Goal: Task Accomplishment & Management: Complete application form

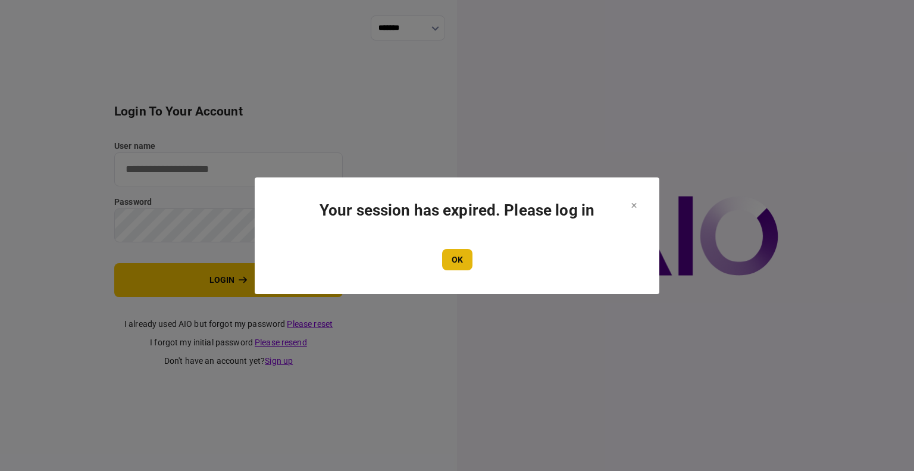
type input "****"
click at [450, 261] on button "OK" at bounding box center [457, 259] width 30 height 21
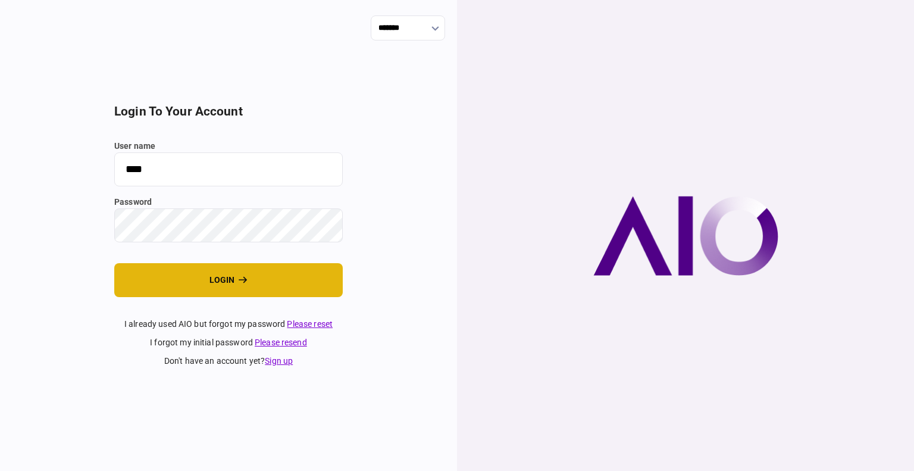
click at [203, 280] on button "login" at bounding box center [228, 280] width 228 height 34
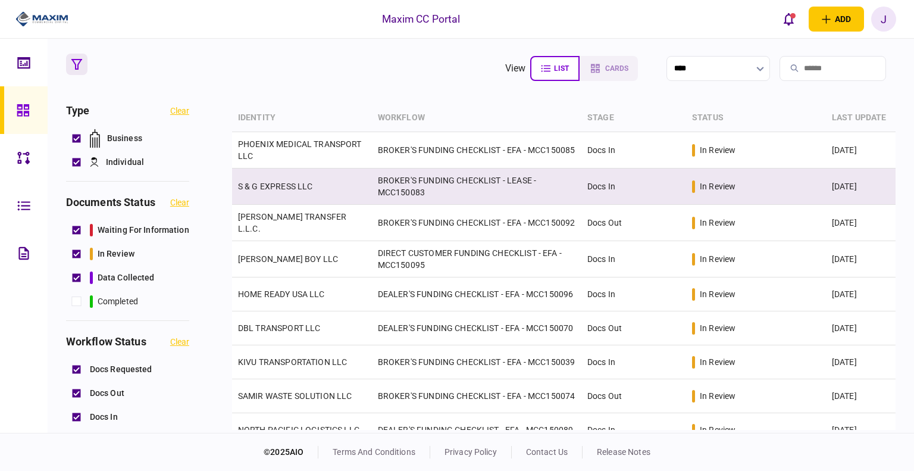
click at [286, 186] on link "S & G EXPRESS LLC" at bounding box center [275, 186] width 75 height 10
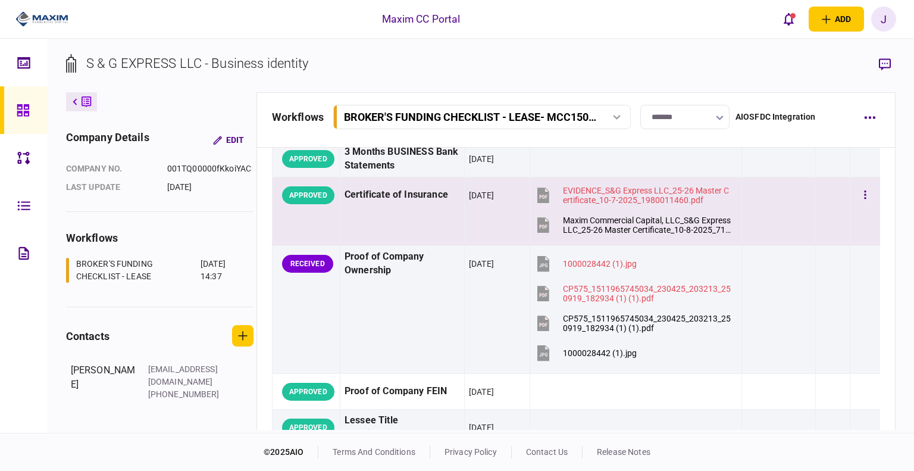
scroll to position [357, 0]
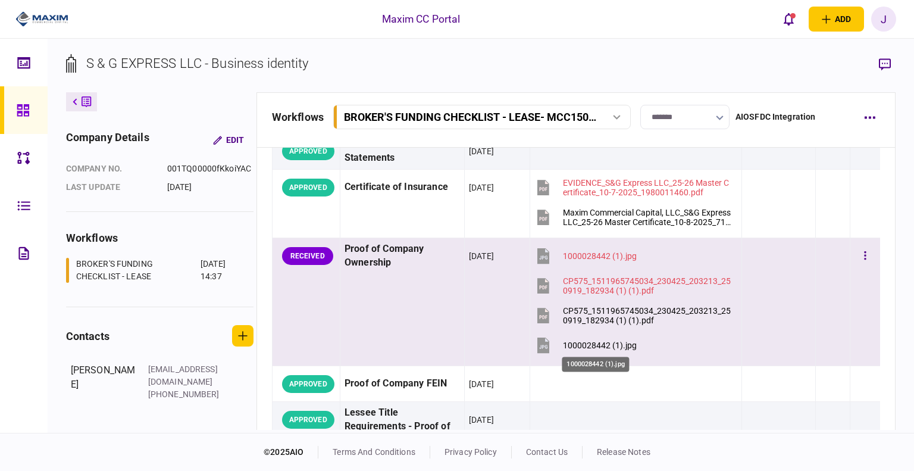
click at [578, 344] on div "1000028442 (1).jpg" at bounding box center [600, 345] width 74 height 10
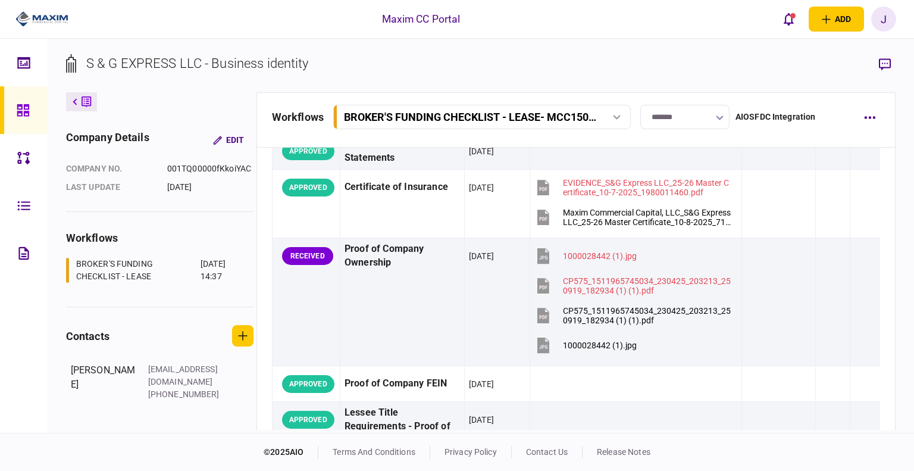
click at [575, 31] on div "Maxim CC Portal add business identity individual identity J J Juan Guevara juan…" at bounding box center [457, 19] width 914 height 38
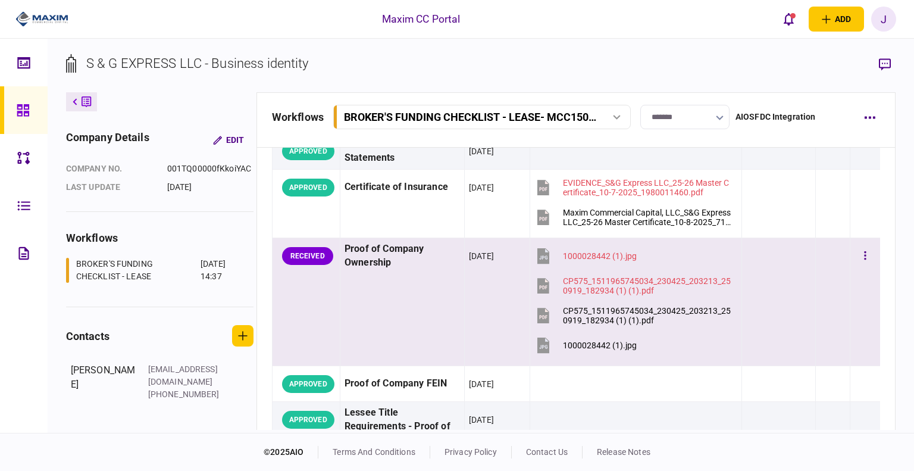
click at [742, 256] on td at bounding box center [778, 302] width 73 height 128
click at [891, 65] on button "button" at bounding box center [884, 64] width 21 height 21
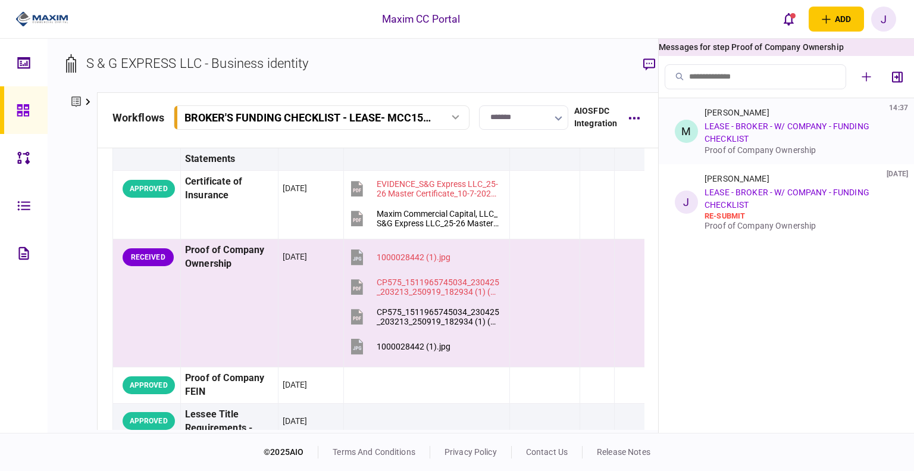
click at [775, 137] on div "Michael Haack 14:37 LEASE - BROKER - W/ COMPANY - FUNDING CHECKLIST Proof of Co…" at bounding box center [798, 131] width 189 height 47
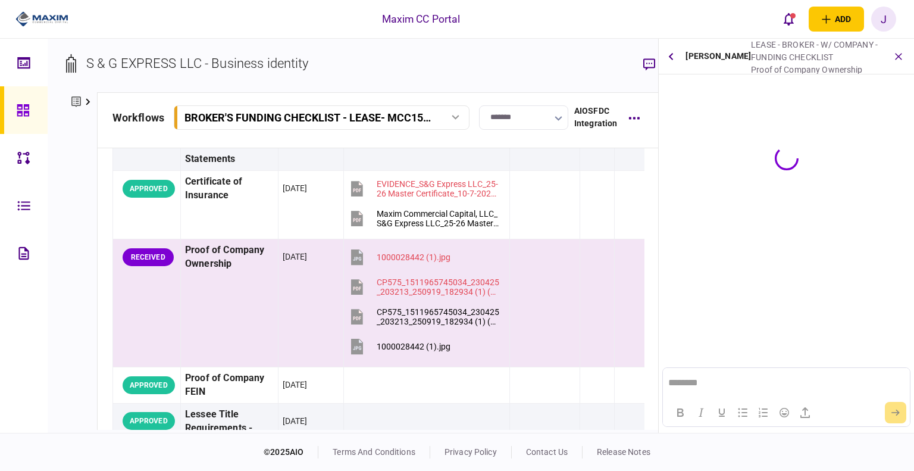
scroll to position [0, 0]
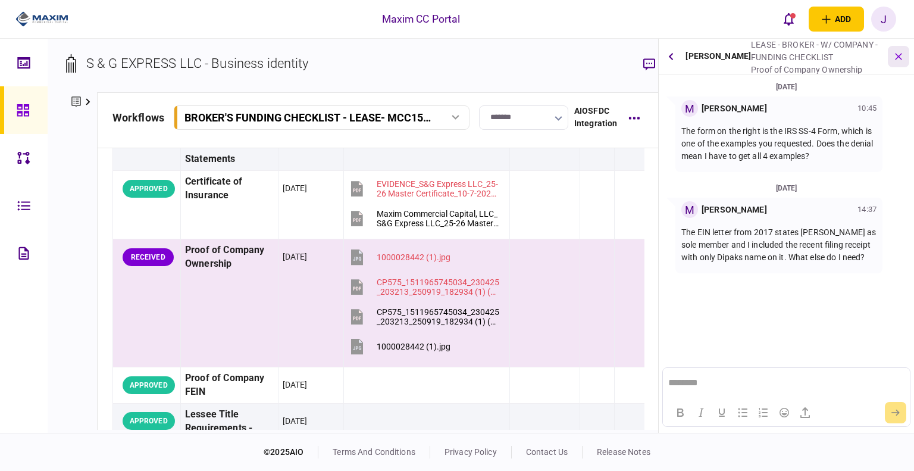
click at [896, 59] on icon "button" at bounding box center [899, 56] width 14 height 14
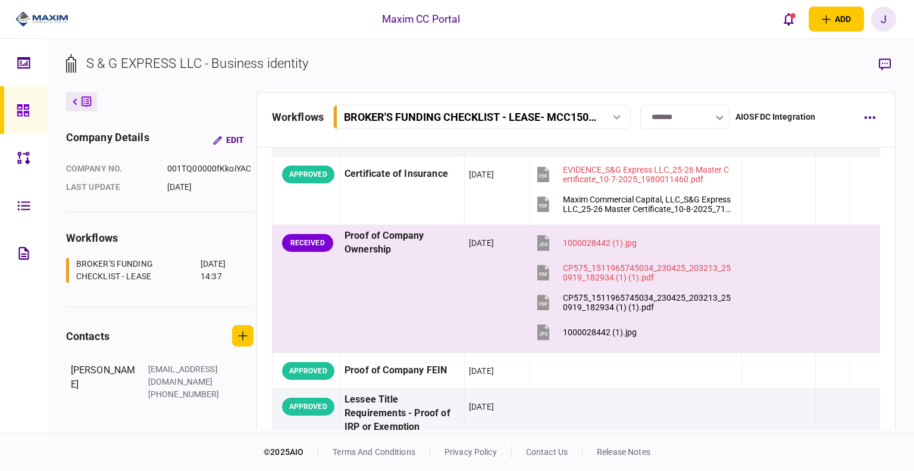
scroll to position [357, 0]
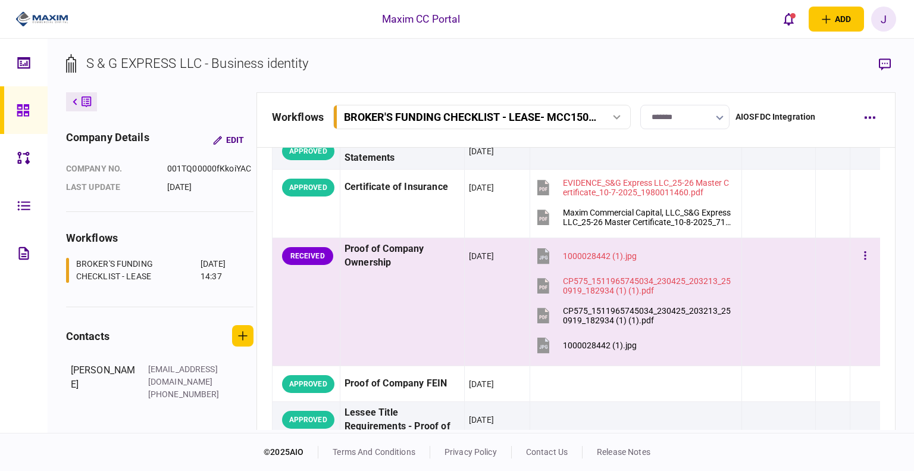
click at [822, 264] on td at bounding box center [832, 302] width 35 height 128
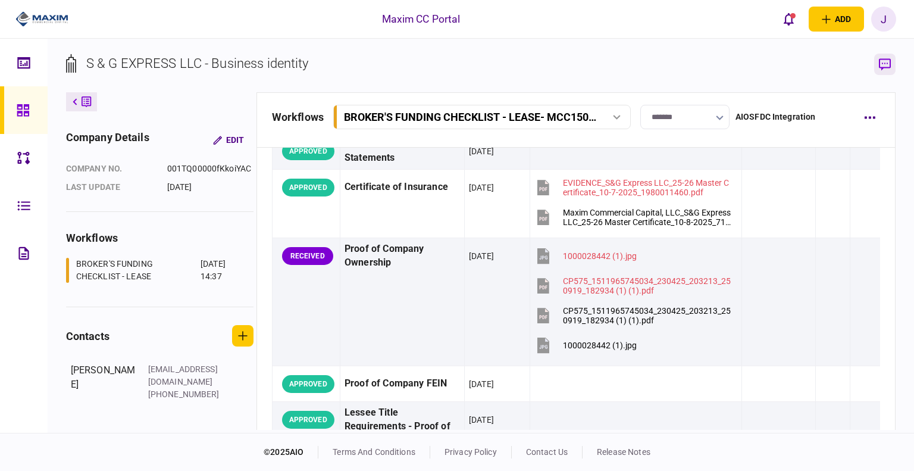
click at [880, 69] on icon "button" at bounding box center [885, 64] width 12 height 12
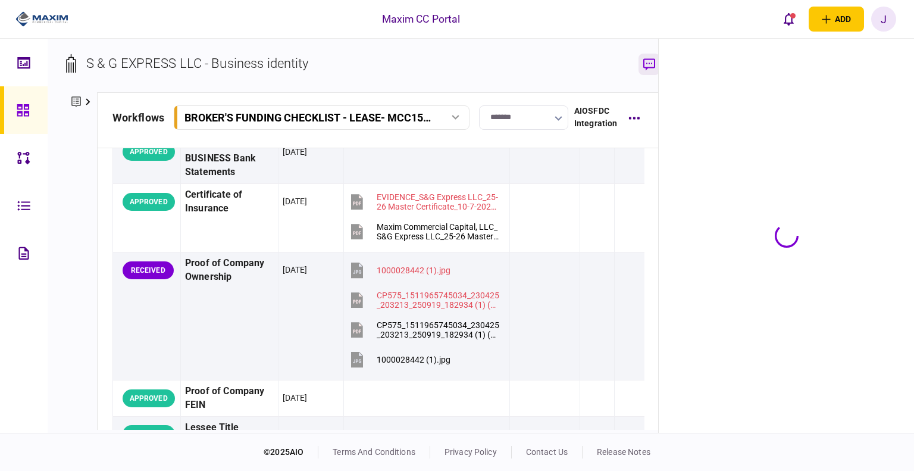
scroll to position [370, 0]
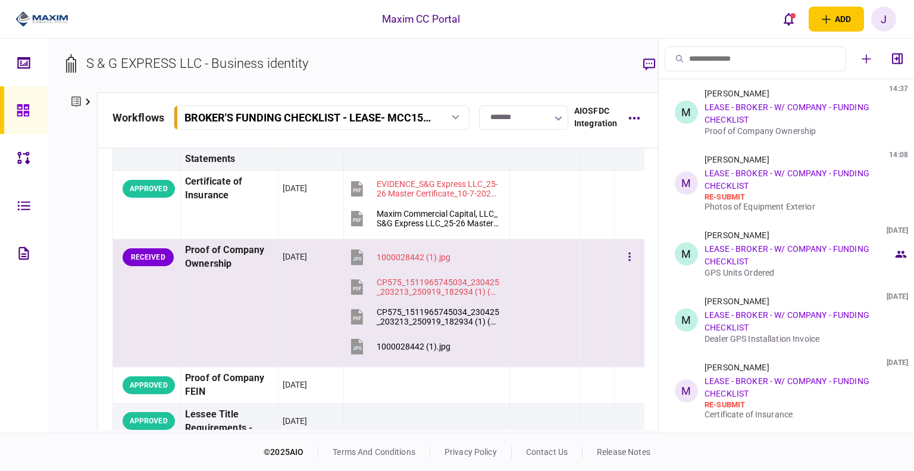
click at [563, 300] on div at bounding box center [544, 286] width 61 height 27
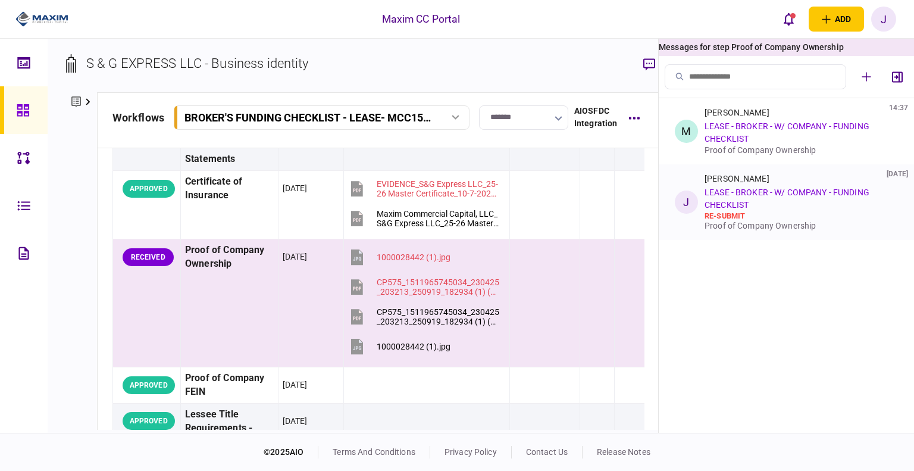
click at [764, 187] on link "LEASE - BROKER - W/ COMPANY - FUNDING CHECKLIST" at bounding box center [786, 198] width 165 height 22
click at [794, 205] on div "Justin Berard 07 Oct 2025 LEASE - BROKER - W/ COMPANY - FUNDING CHECKLIST re-su…" at bounding box center [798, 202] width 189 height 57
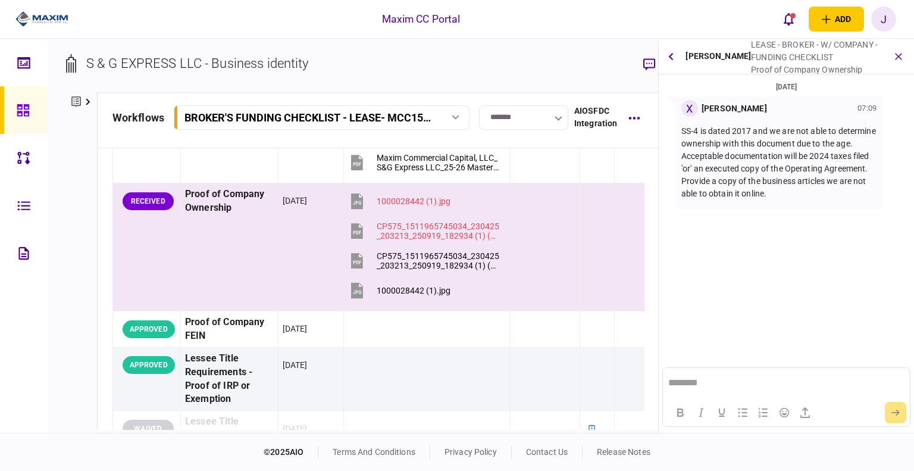
scroll to position [412, 0]
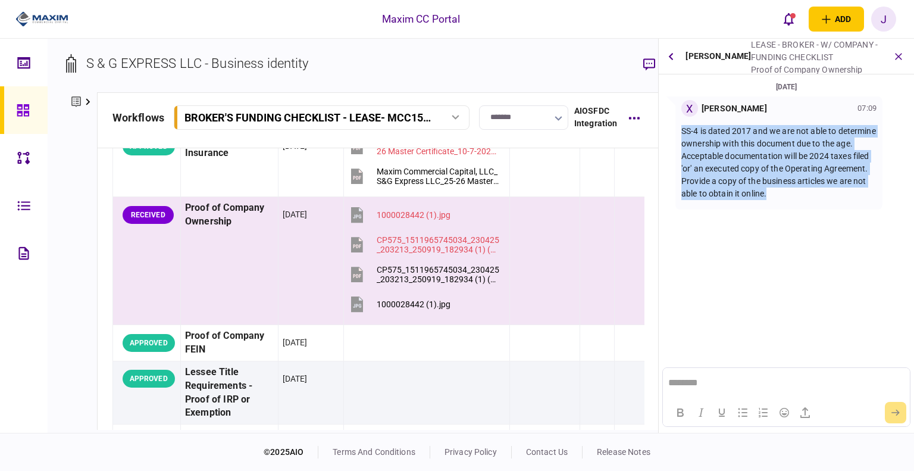
drag, startPoint x: 830, startPoint y: 200, endPoint x: 675, endPoint y: 132, distance: 169.7
click at [675, 132] on div "X Xiomara Rodriguez 07:09 SS-4 is dated 2017 and we are not able to determine o…" at bounding box center [778, 152] width 207 height 113
click at [790, 227] on section "07 Oct 2025 X Xiomara Rodriguez 07:09 SS-4 is dated 2017 and we are not able to…" at bounding box center [786, 186] width 255 height 213
drag, startPoint x: 820, startPoint y: 200, endPoint x: 659, endPoint y: 133, distance: 174.1
click at [659, 133] on section "07 Oct 2025 X Xiomara Rodriguez 07:09 SS-4 is dated 2017 and we are not able to…" at bounding box center [786, 186] width 255 height 213
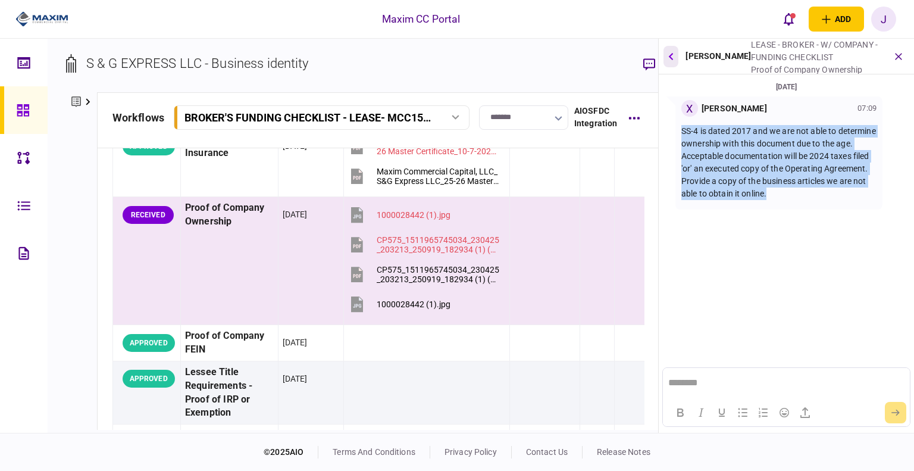
click at [669, 58] on icon "button" at bounding box center [671, 56] width 5 height 8
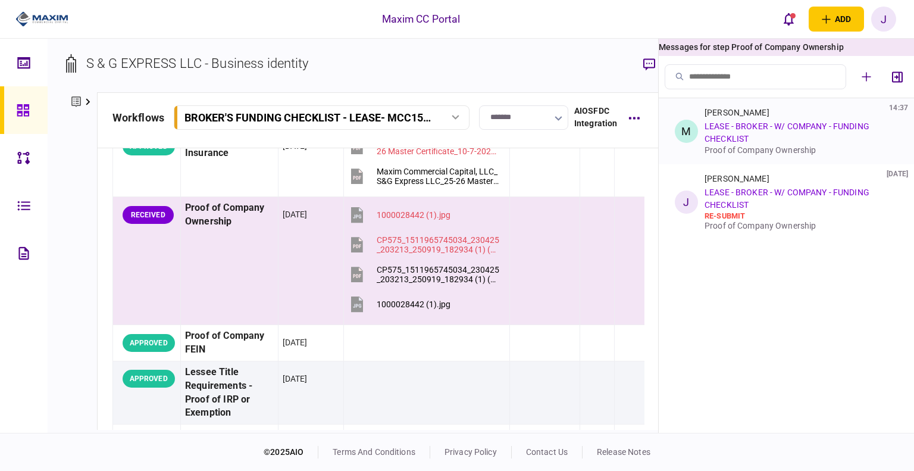
click at [783, 131] on div "Michael Haack 14:37 LEASE - BROKER - W/ COMPANY - FUNDING CHECKLIST Proof of Co…" at bounding box center [798, 131] width 189 height 47
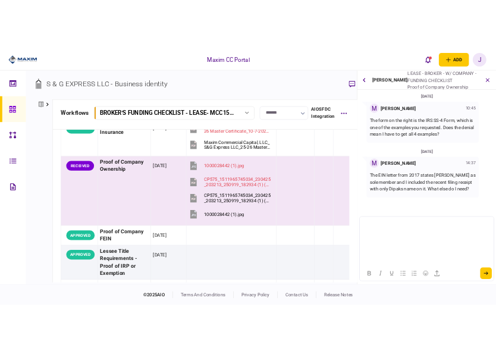
scroll to position [0, 0]
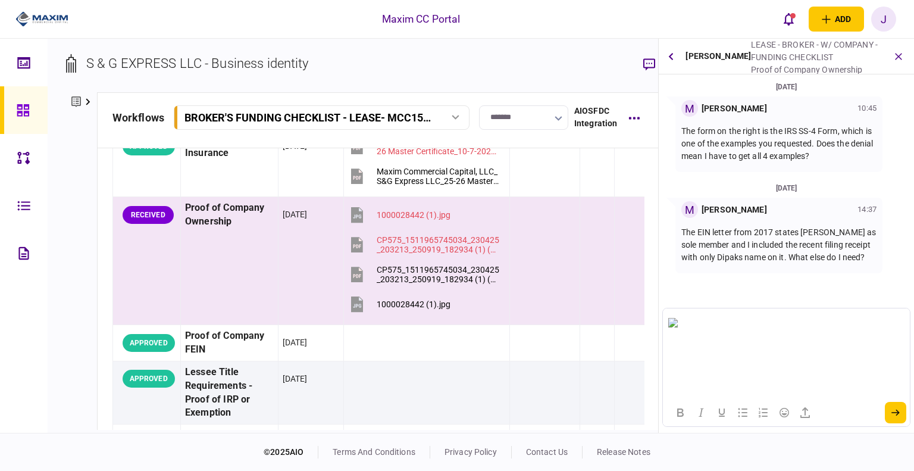
click at [678, 327] on img "Rich Text Area. Press ALT-0 for help." at bounding box center [673, 323] width 10 height 10
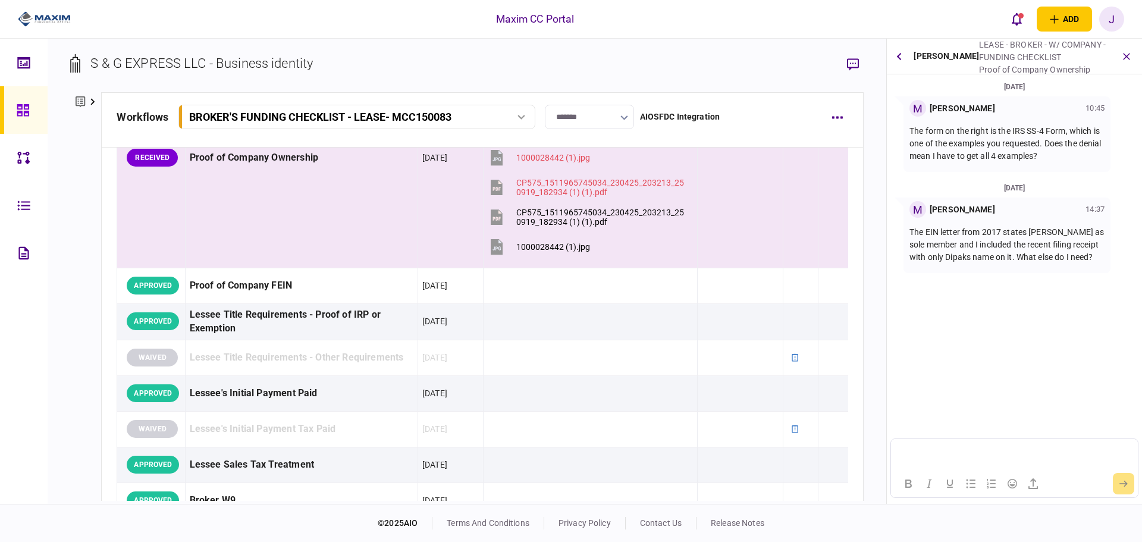
scroll to position [371, 0]
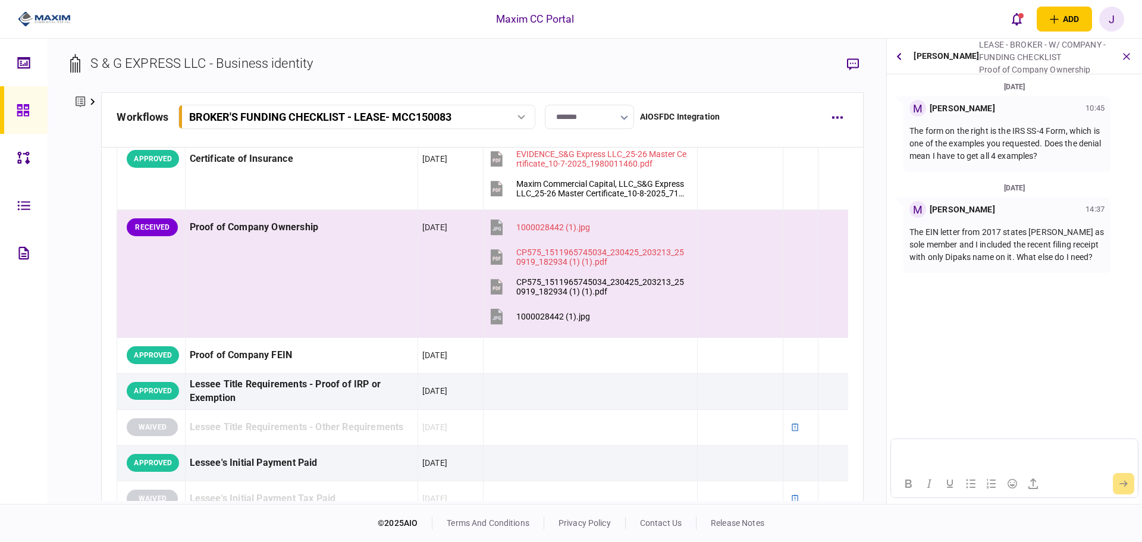
click at [11, 104] on link at bounding box center [24, 110] width 48 height 48
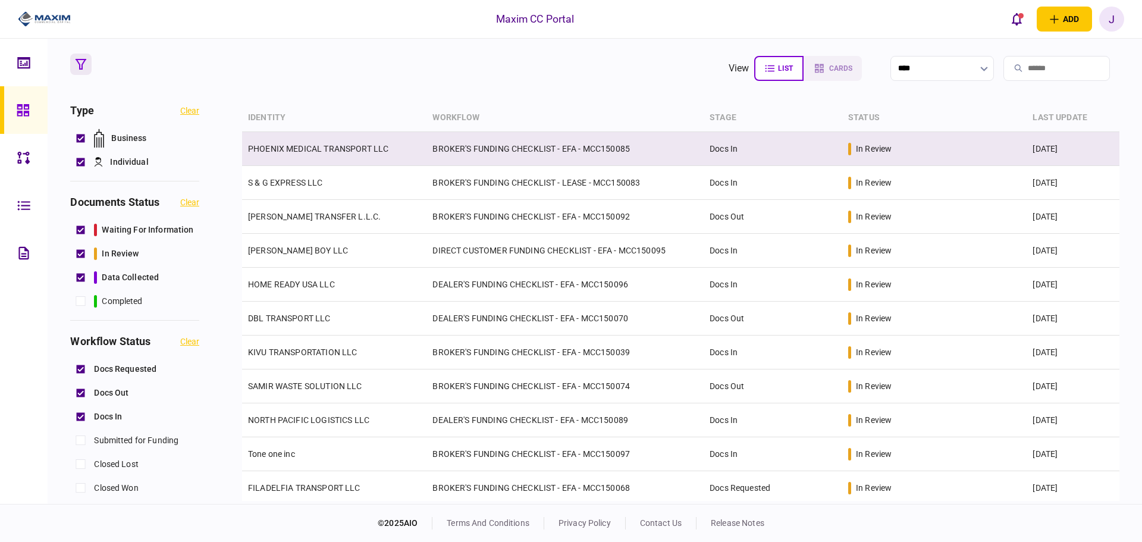
click at [337, 150] on link "PHOENIX MEDICAL TRANSPORT LLC" at bounding box center [318, 149] width 140 height 10
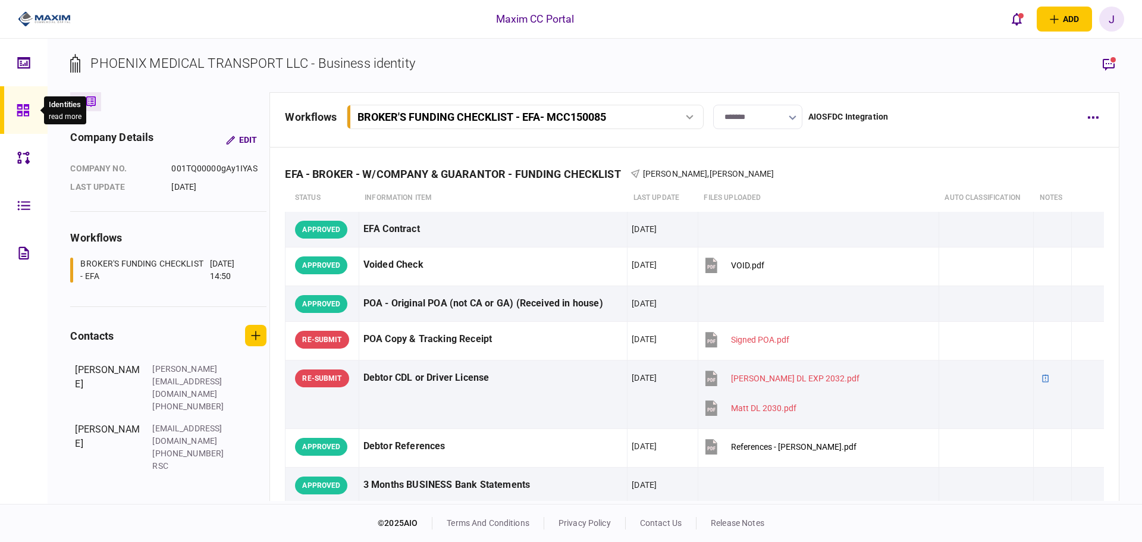
click at [21, 106] on icon at bounding box center [23, 111] width 13 height 14
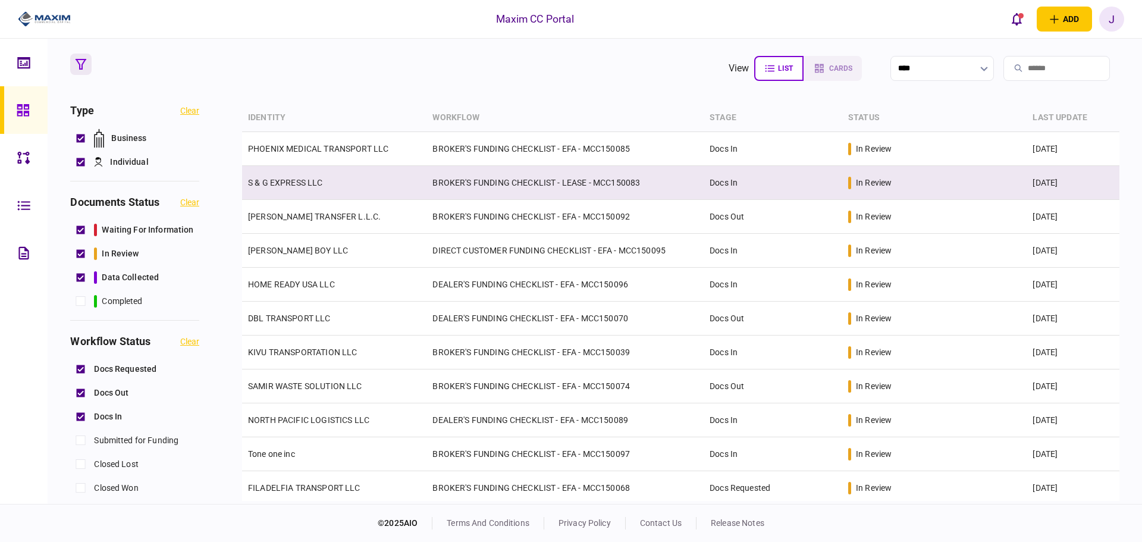
click at [316, 184] on link "S & G EXPRESS LLC" at bounding box center [285, 183] width 75 height 10
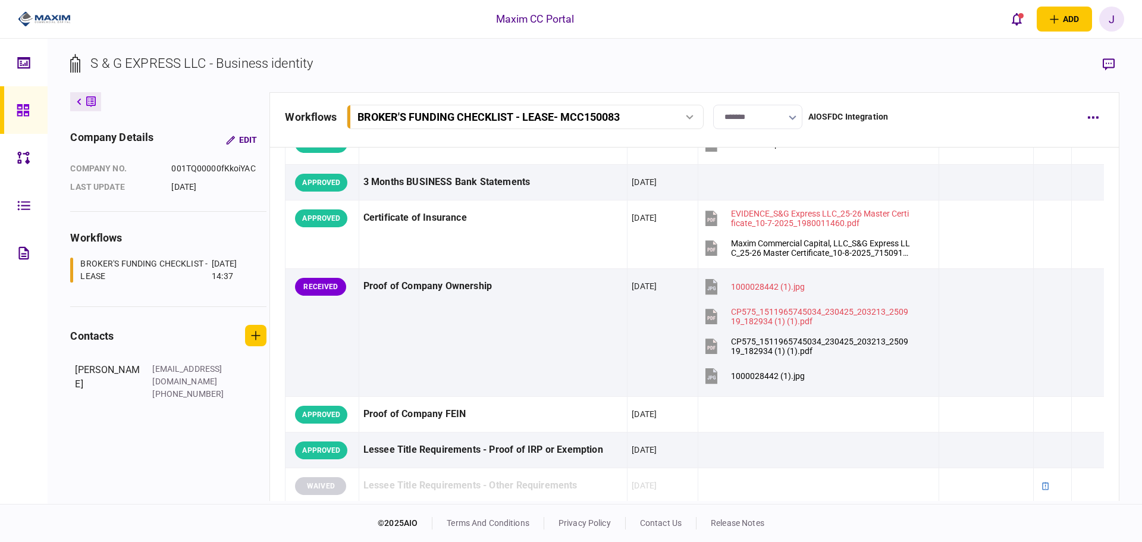
scroll to position [297, 0]
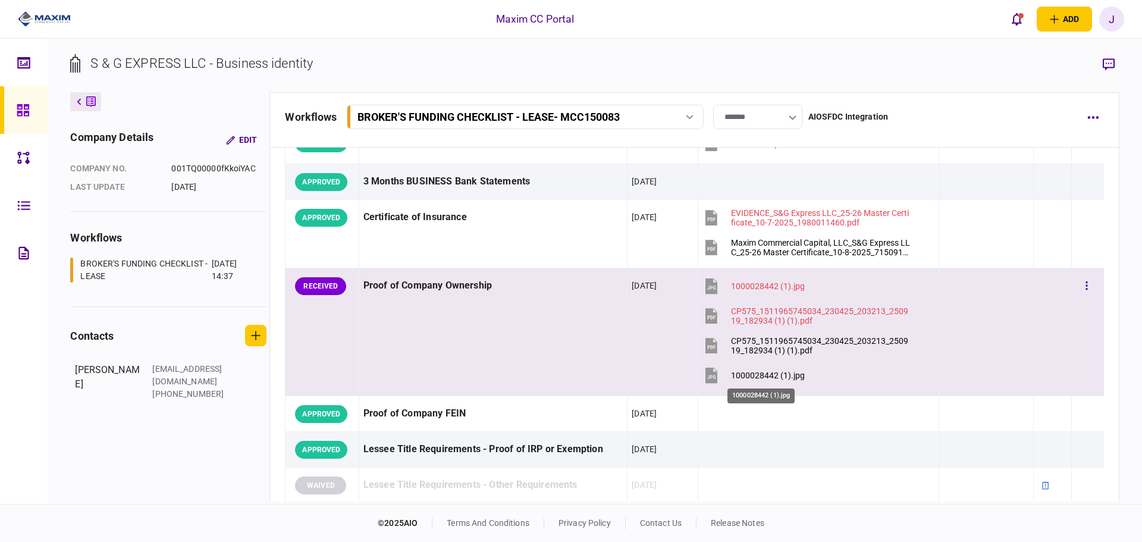
click at [768, 378] on div "1000028442 (1).jpg" at bounding box center [768, 376] width 74 height 10
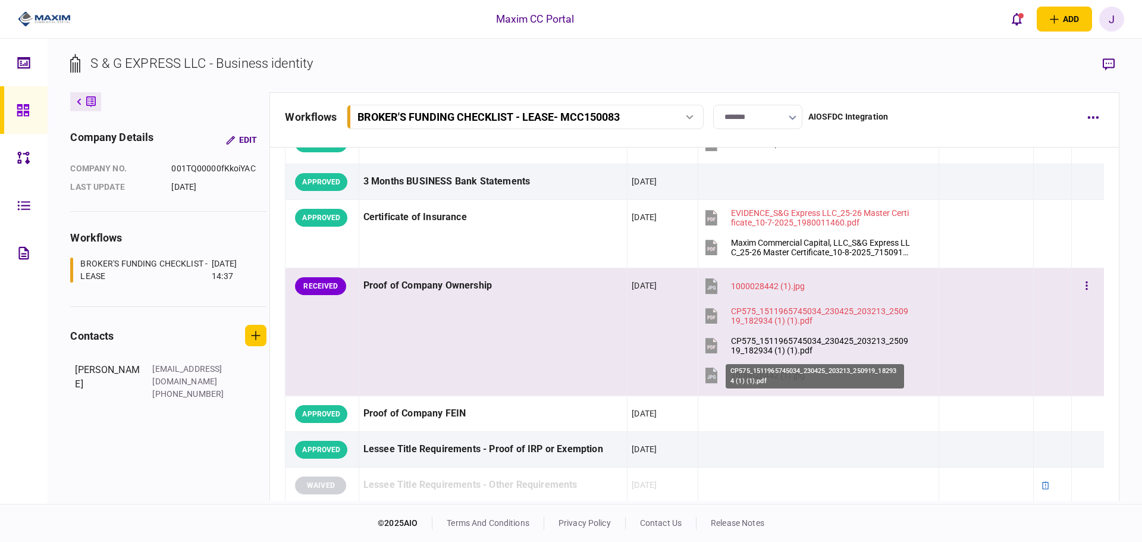
click at [753, 342] on div "CP575_1511965745034_230425_203213_250919_182934 (1) (1).pdf" at bounding box center [821, 345] width 180 height 19
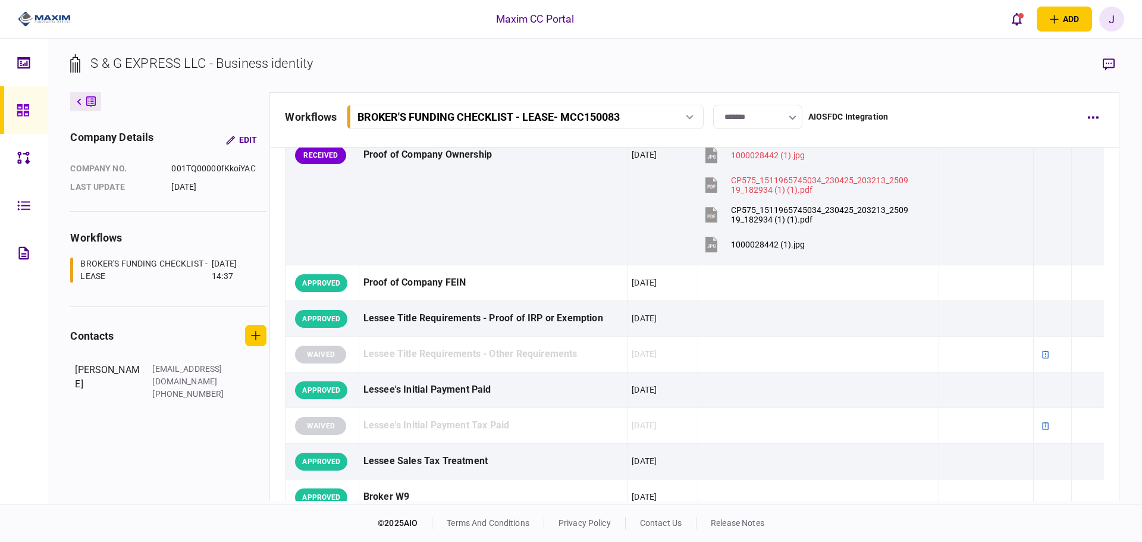
scroll to position [255, 0]
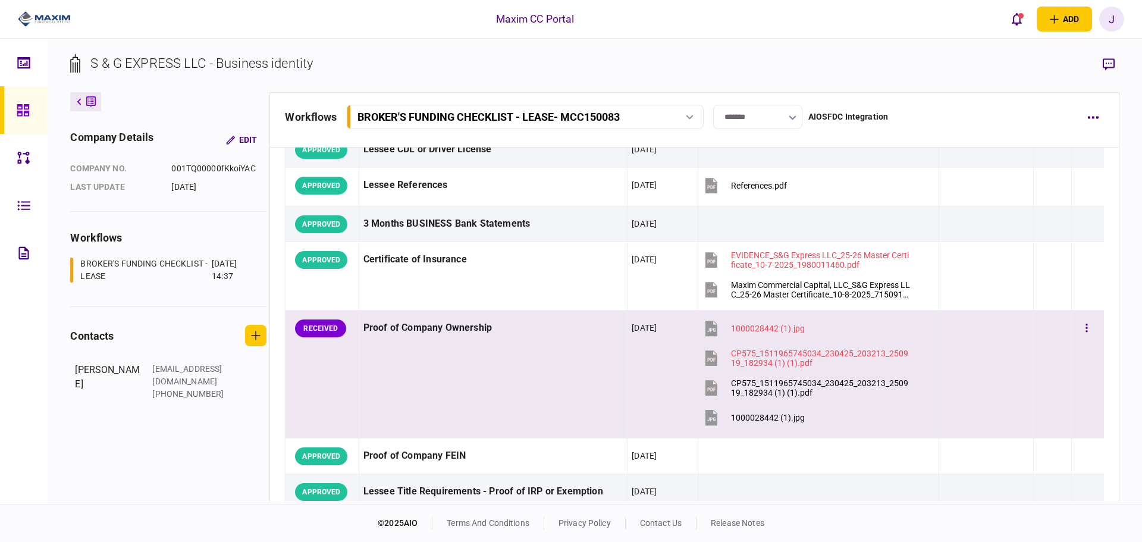
drag, startPoint x: 578, startPoint y: 354, endPoint x: 588, endPoint y: 352, distance: 9.7
click at [578, 354] on td "Proof of Company Ownership" at bounding box center [493, 375] width 269 height 128
click at [913, 115] on button "button" at bounding box center [1093, 116] width 21 height 21
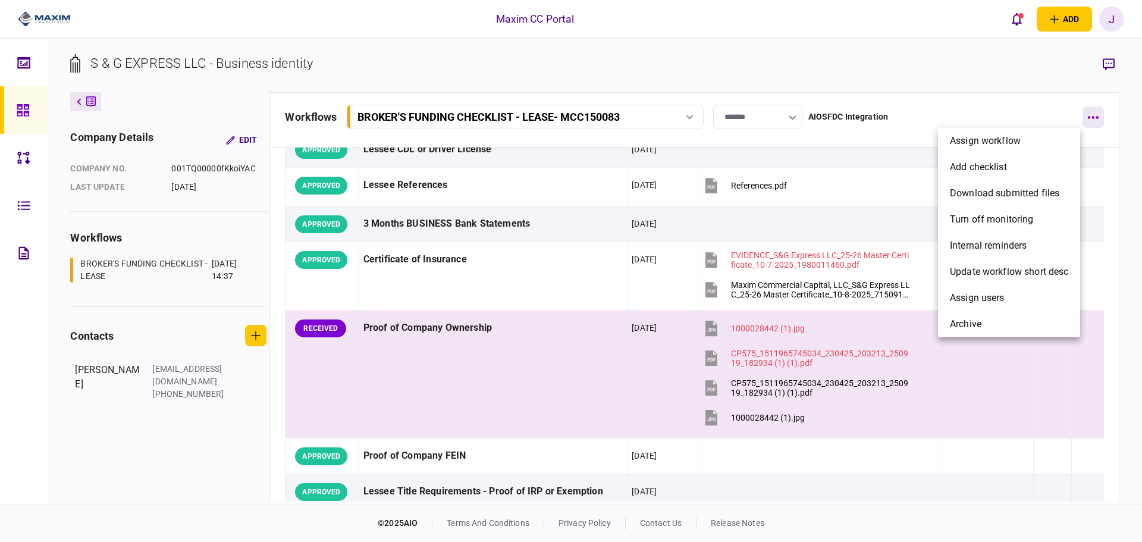
click at [913, 115] on div at bounding box center [571, 271] width 1142 height 542
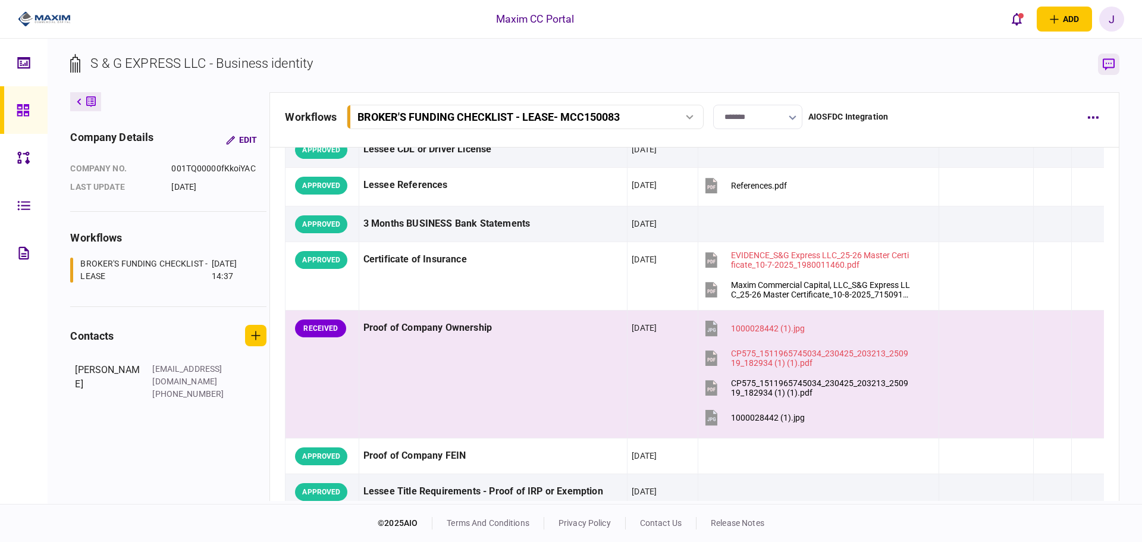
click at [913, 59] on icon "button" at bounding box center [1109, 64] width 12 height 12
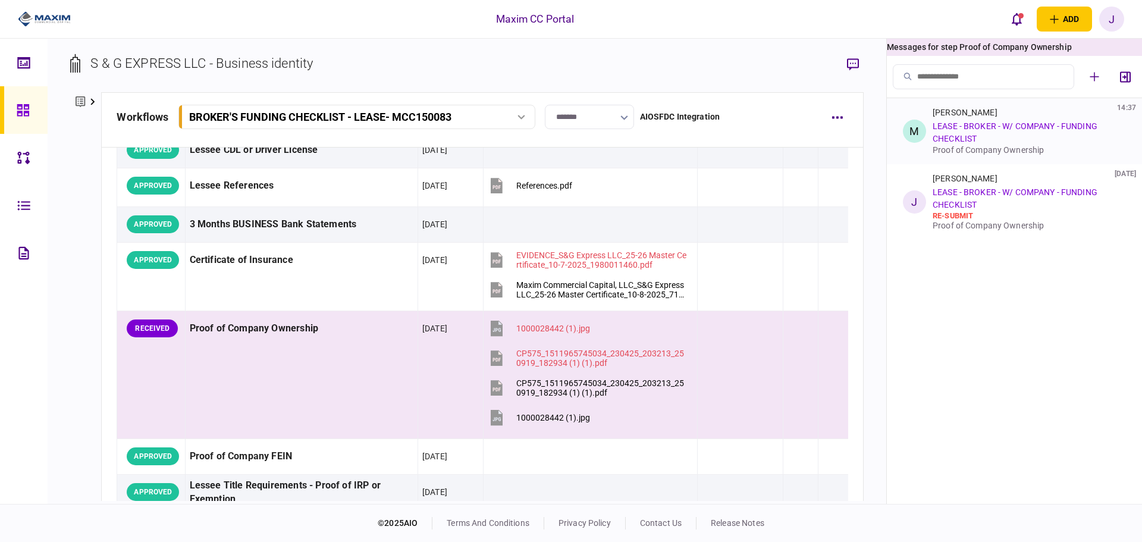
click at [913, 135] on div "Michael Haack 14:37 LEASE - BROKER - W/ COMPANY - FUNDING CHECKLIST Proof of Co…" at bounding box center [1027, 131] width 189 height 47
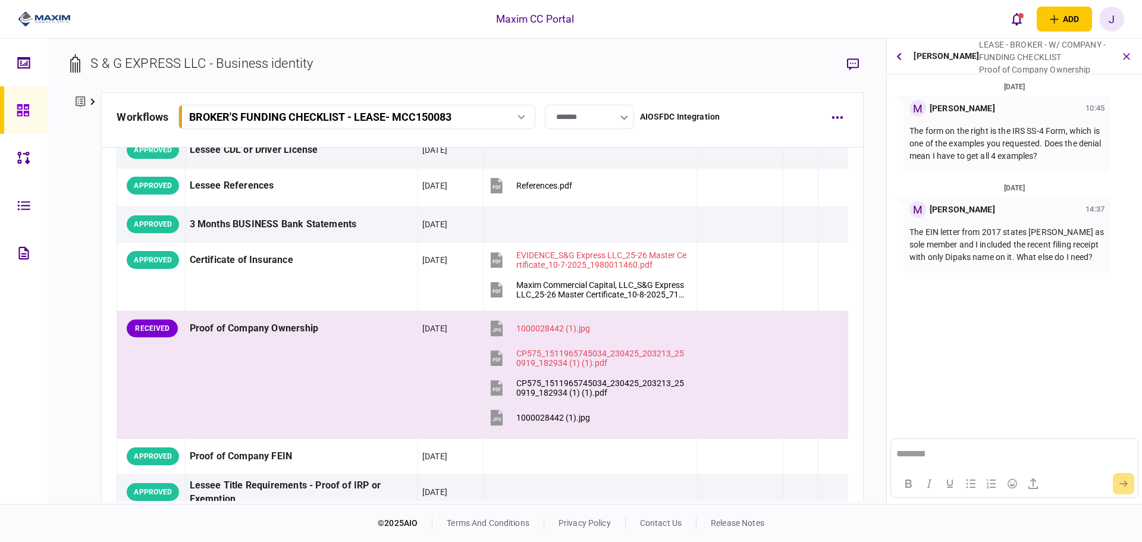
scroll to position [0, 0]
click at [899, 61] on button "button" at bounding box center [899, 56] width 15 height 21
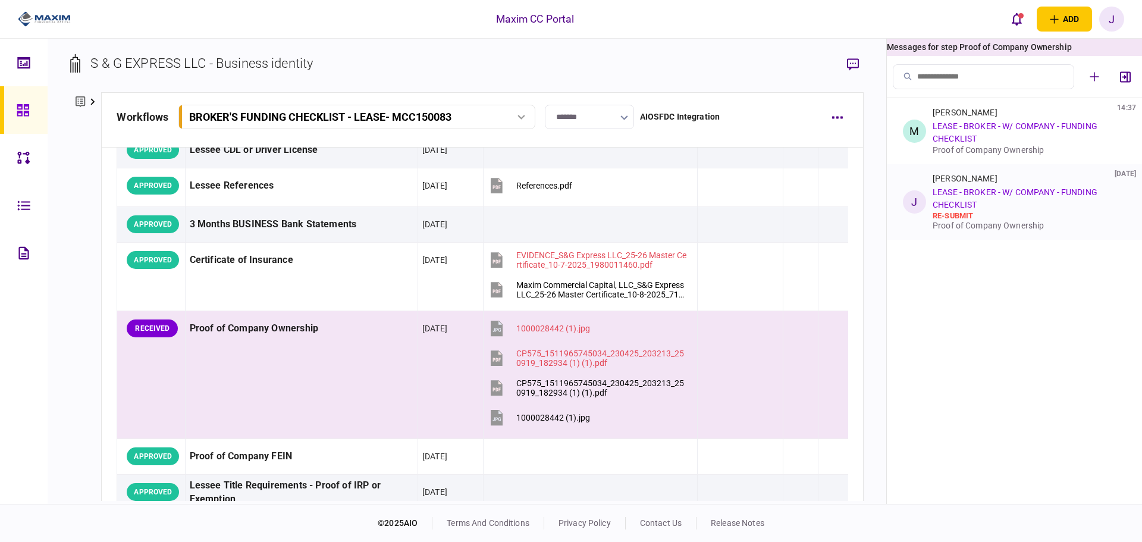
click at [913, 196] on link "LEASE - BROKER - W/ COMPANY - FUNDING CHECKLIST" at bounding box center [1015, 198] width 165 height 22
click at [913, 215] on div "re-submit" at bounding box center [1027, 216] width 189 height 10
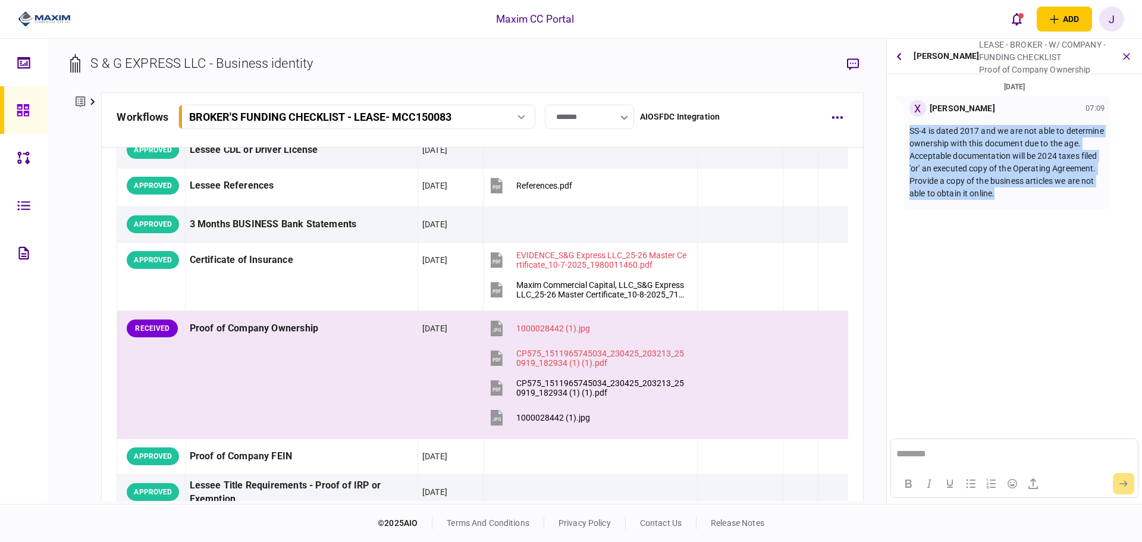
drag, startPoint x: 1040, startPoint y: 194, endPoint x: 910, endPoint y: 134, distance: 144.0
click at [910, 134] on p "SS-4 is dated 2017 and we are not able to determine ownership with this documen…" at bounding box center [1007, 162] width 195 height 75
copy p "SS-4 is dated 2017 and we are not able to determine ownership with this documen…"
click at [913, 179] on p "SS-4 is dated 2017 and we are not able to determine ownership with this documen…" at bounding box center [1007, 162] width 195 height 75
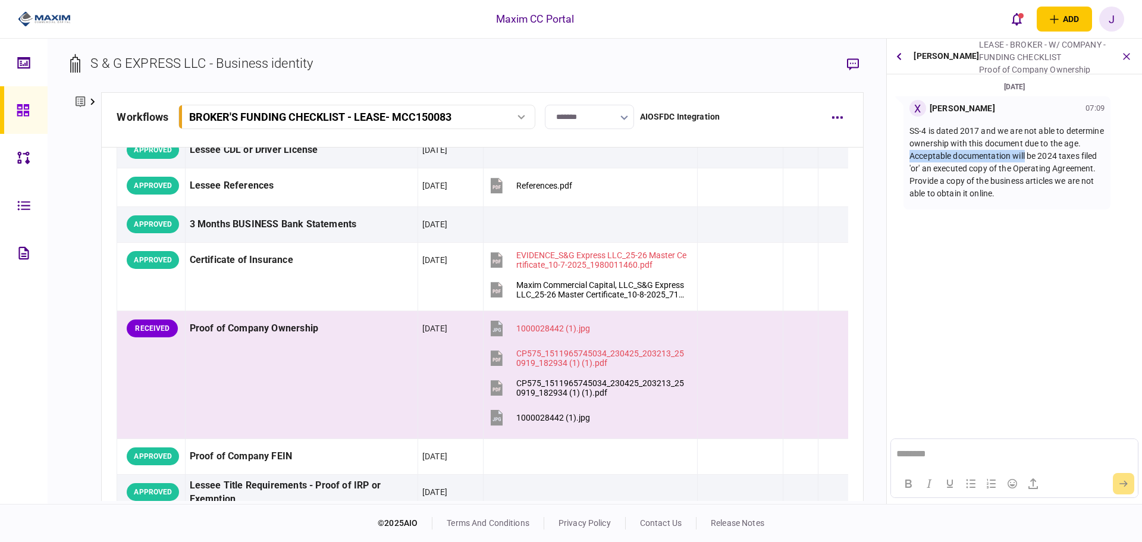
drag, startPoint x: 943, startPoint y: 154, endPoint x: 1058, endPoint y: 152, distance: 115.4
click at [913, 152] on p "SS-4 is dated 2017 and we are not able to determine ownership with this documen…" at bounding box center [1007, 162] width 195 height 75
click at [913, 177] on p "SS-4 is dated 2017 and we are not able to determine ownership with this documen…" at bounding box center [1007, 162] width 195 height 75
click at [827, 325] on button "button" at bounding box center [833, 328] width 21 height 21
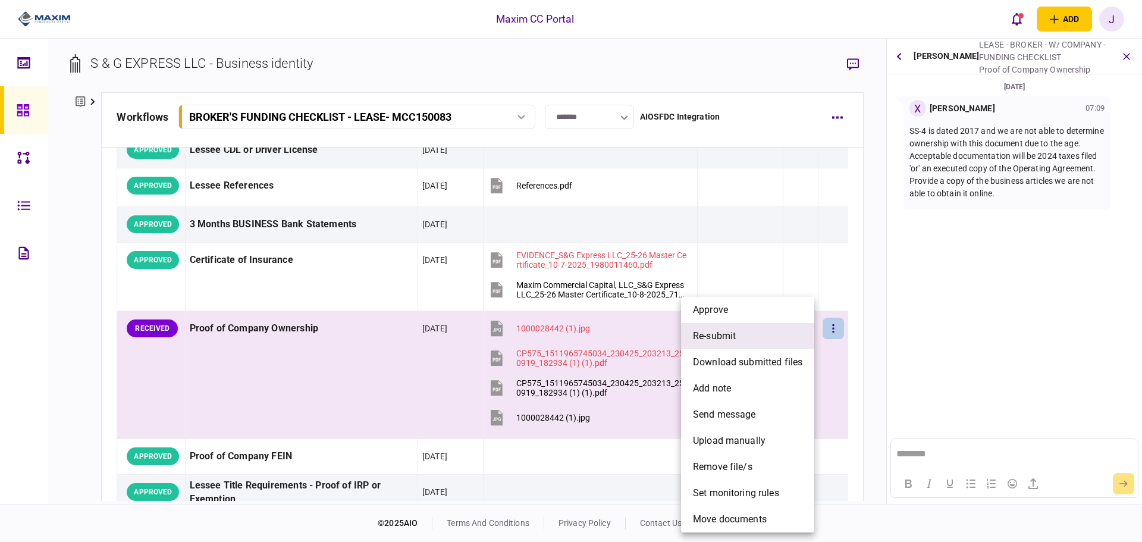
click at [730, 338] on span "re-submit" at bounding box center [714, 336] width 43 height 14
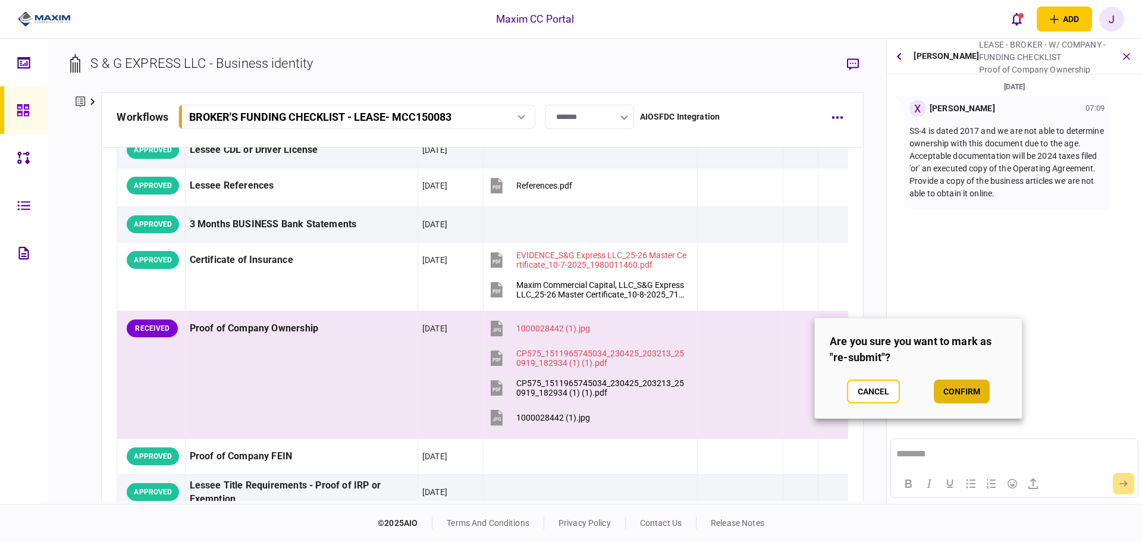
click at [913, 392] on button "confirm" at bounding box center [962, 392] width 56 height 24
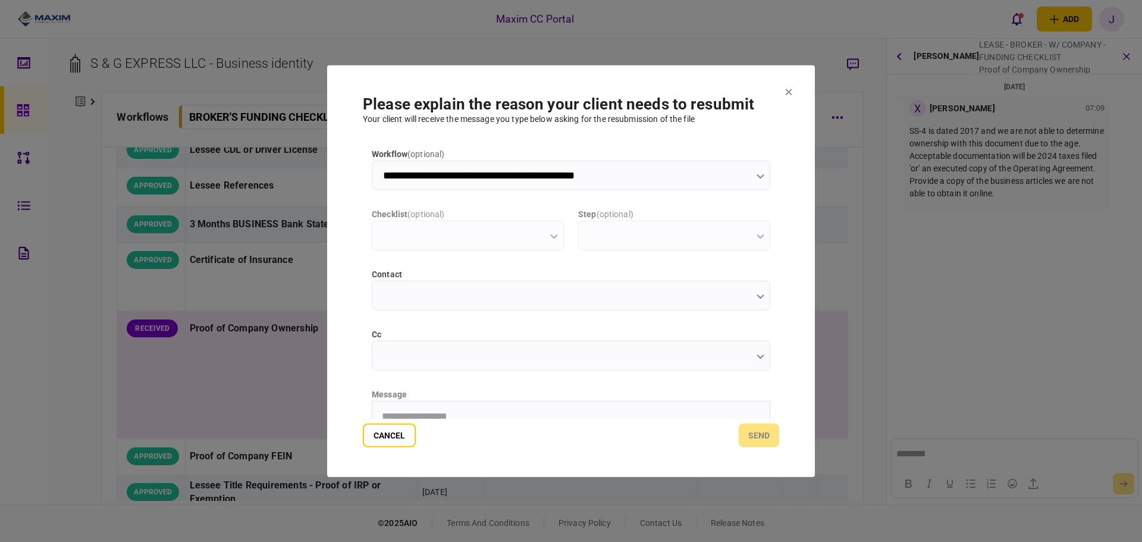
type input "**********"
click at [638, 309] on input "contact" at bounding box center [571, 295] width 399 height 30
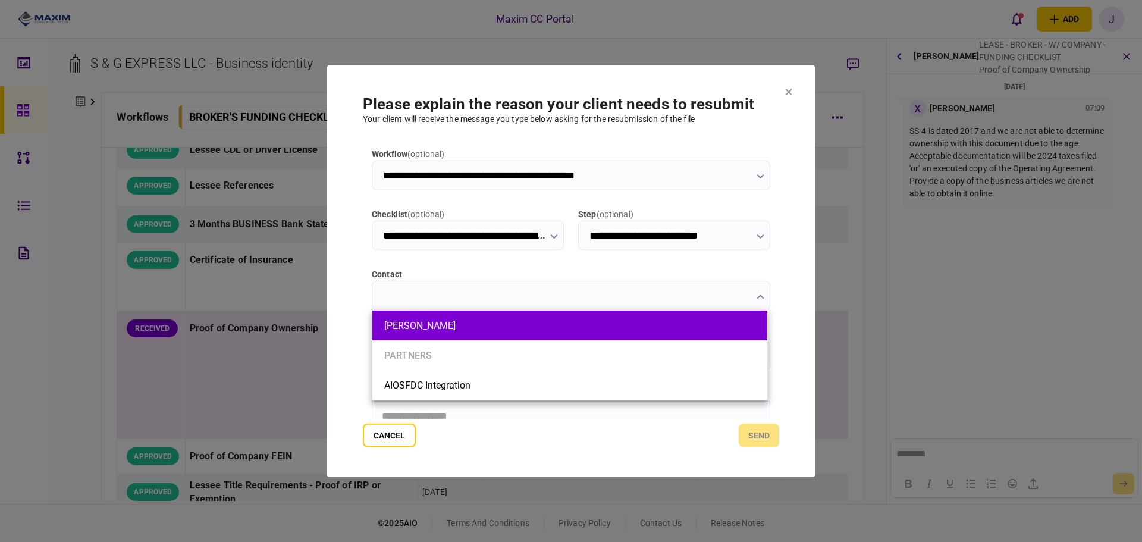
click at [426, 323] on button "Michael Haack" at bounding box center [569, 325] width 371 height 11
type input "**********"
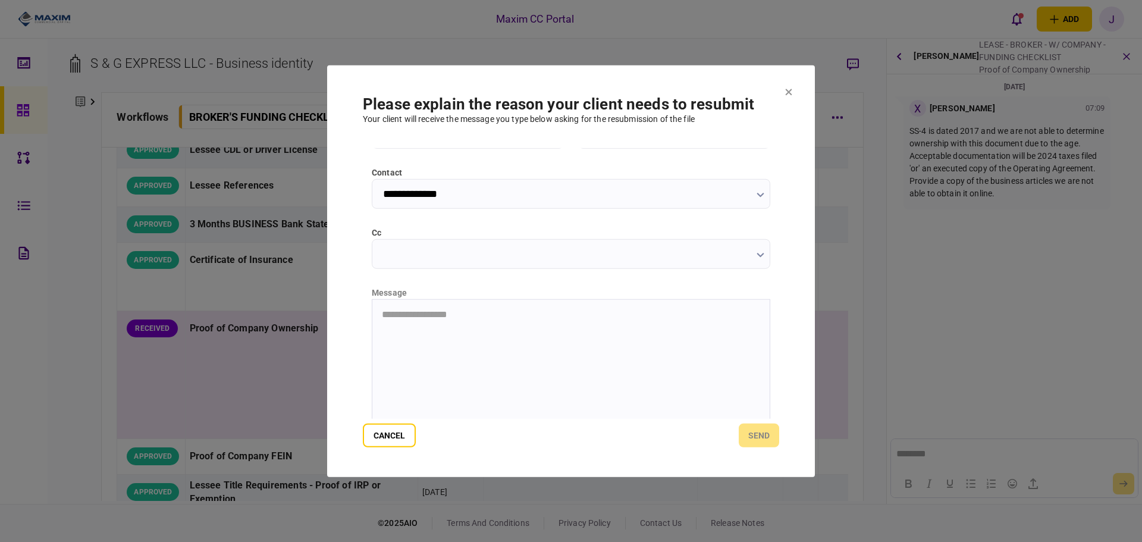
scroll to position [119, 0]
click at [421, 312] on html "**********" at bounding box center [570, 297] width 397 height 30
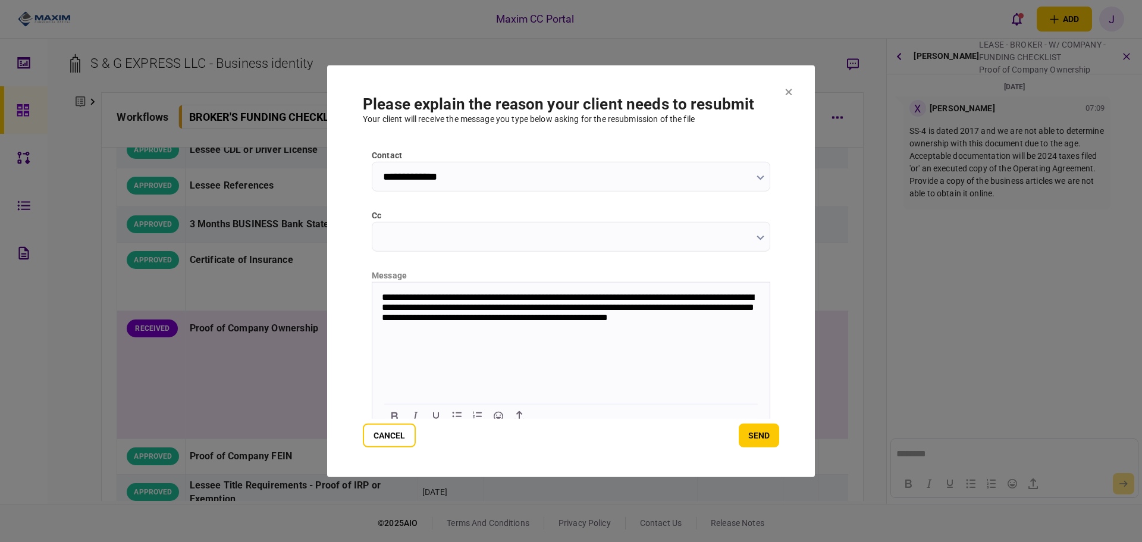
click at [474, 337] on html "**********" at bounding box center [570, 314] width 397 height 64
click at [659, 320] on p "**********" at bounding box center [570, 313] width 376 height 45
drag, startPoint x: 490, startPoint y: 321, endPoint x: 575, endPoint y: 305, distance: 86.6
click at [575, 305] on p "**********" at bounding box center [570, 313] width 376 height 45
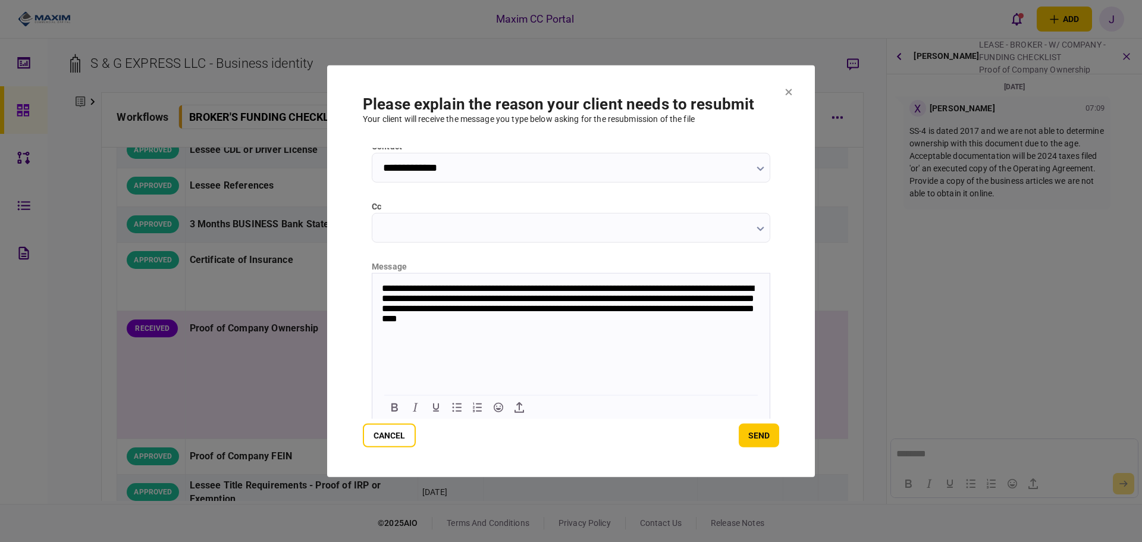
scroll to position [130, 0]
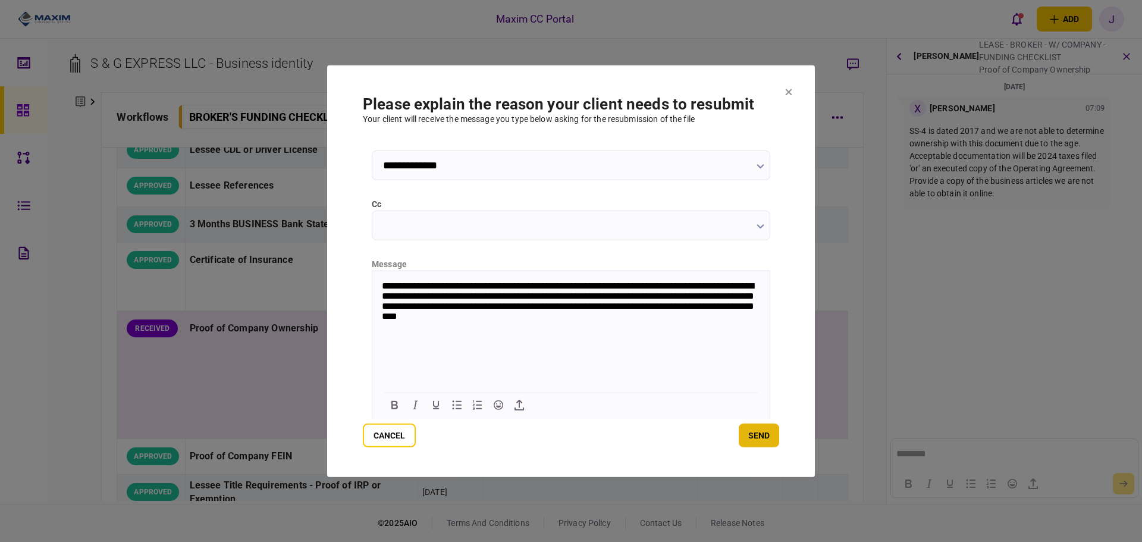
click at [754, 443] on button "send" at bounding box center [759, 436] width 40 height 24
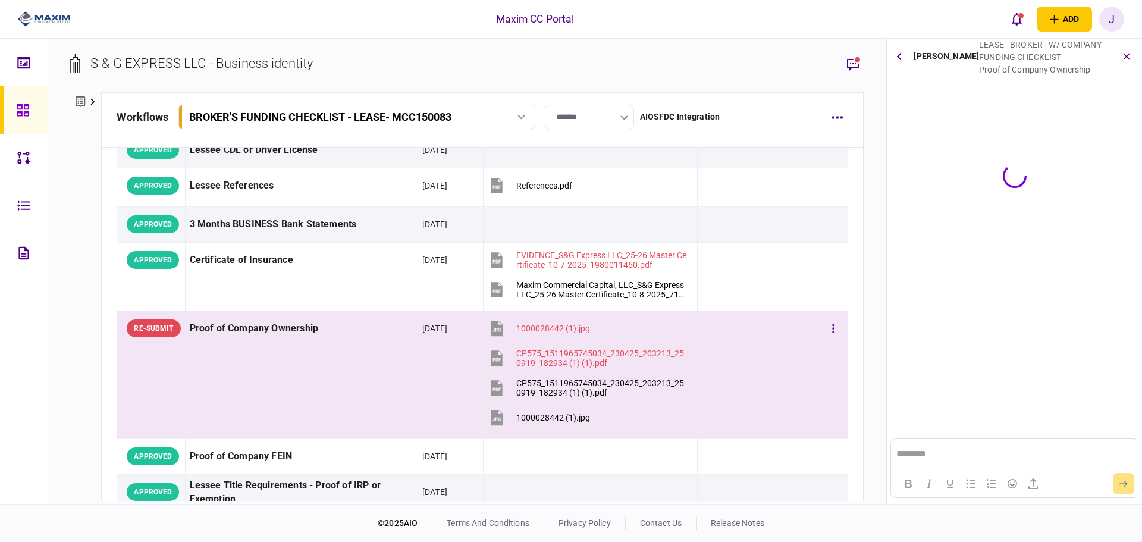
scroll to position [0, 0]
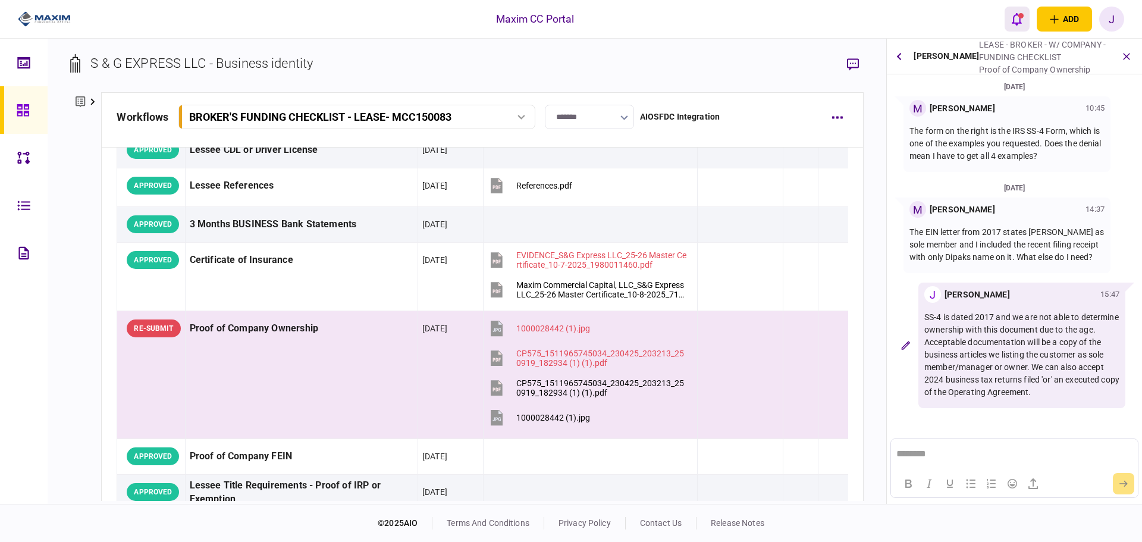
click at [913, 20] on icon "open notifications list" at bounding box center [1017, 18] width 10 height 13
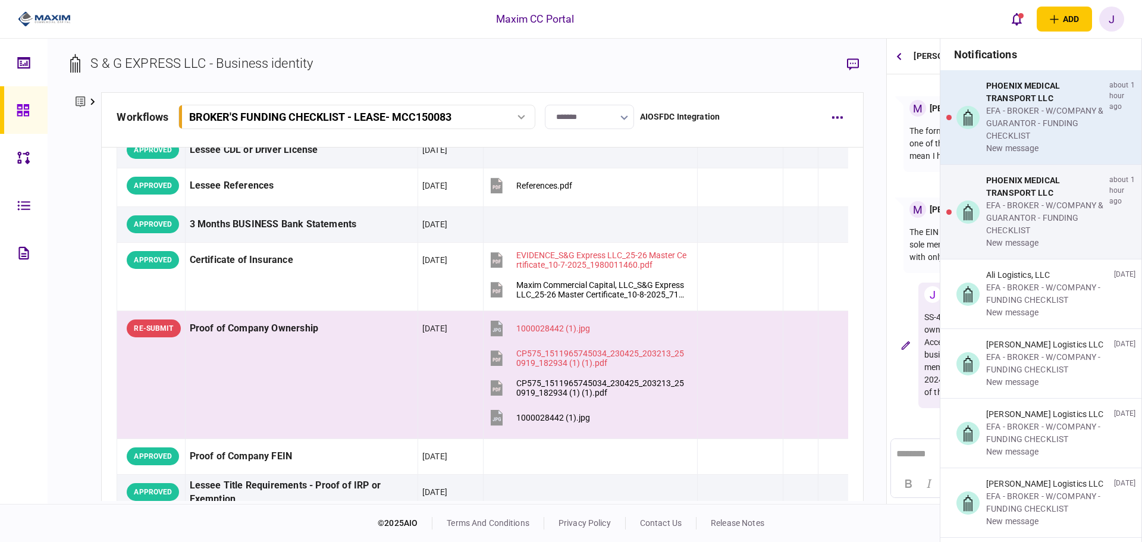
click at [913, 96] on div "PHOENIX MEDICAL TRANSPORT LLC" at bounding box center [1045, 92] width 118 height 25
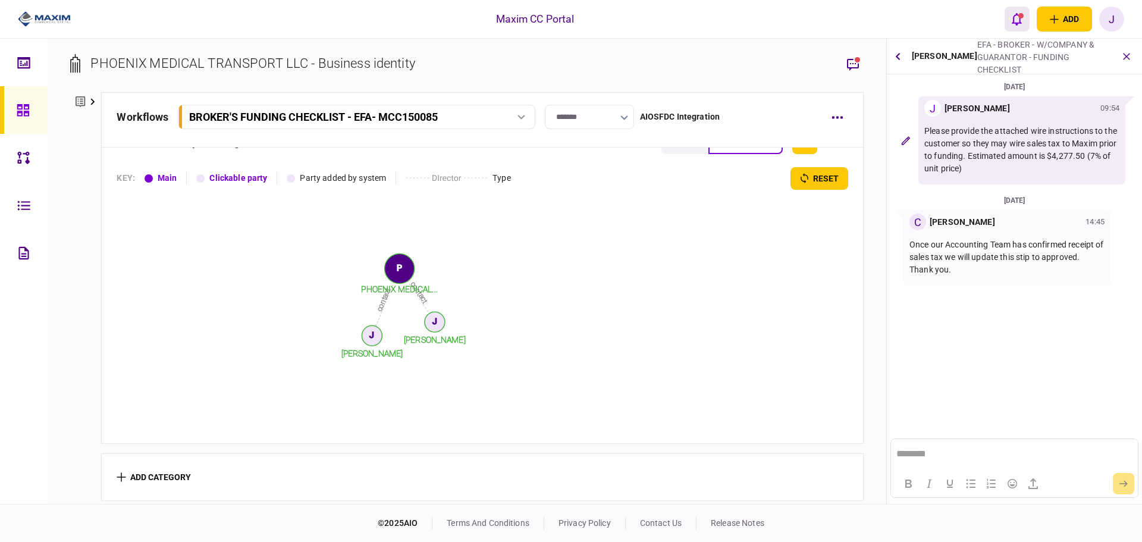
click at [913, 24] on button "open notifications list" at bounding box center [1017, 19] width 25 height 25
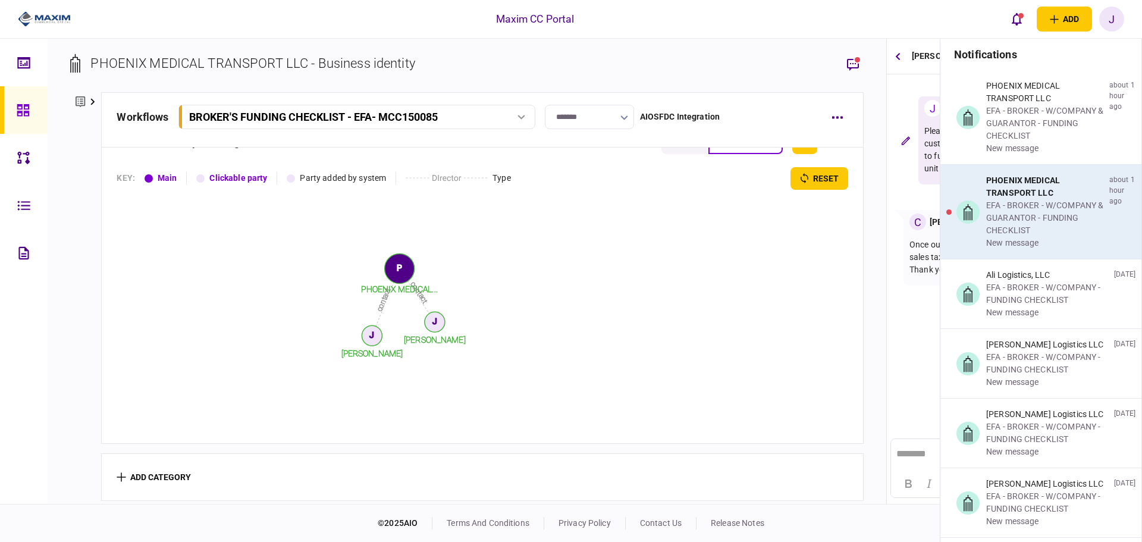
click at [913, 202] on div "EFA - BROKER - W/COMPANY & GUARANTOR - FUNDING CHECKLIST" at bounding box center [1045, 217] width 118 height 37
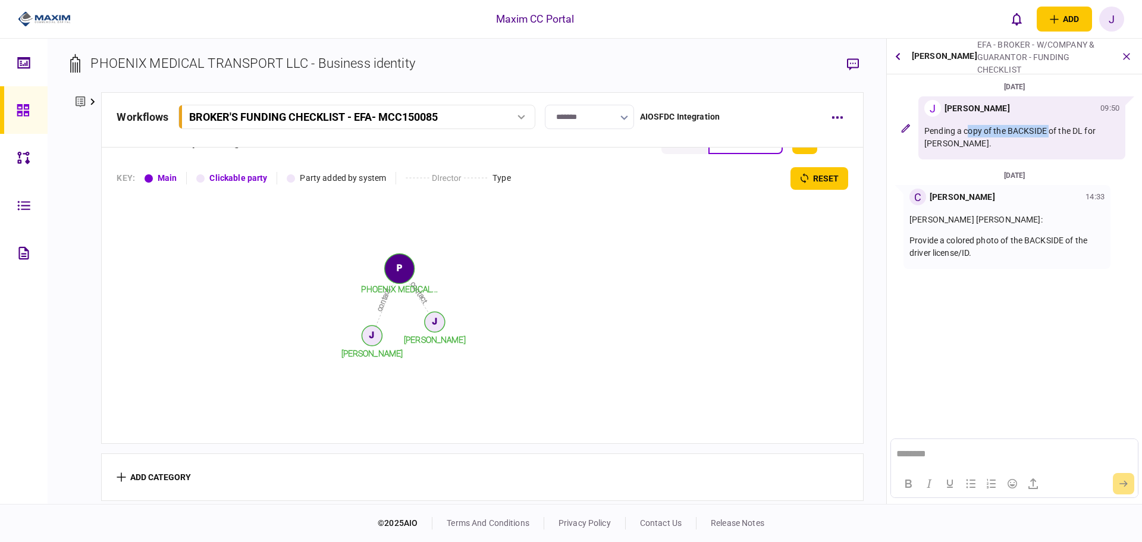
drag, startPoint x: 967, startPoint y: 130, endPoint x: 1066, endPoint y: 129, distance: 98.7
click at [913, 129] on p "Pending a copy of the BACKSIDE of the DL for Sergio." at bounding box center [1021, 137] width 195 height 25
click at [913, 285] on section "02 Oct 2025 J Juan Guevara 09:50 Pending a copy of the BACKSIDE of the DL for S…" at bounding box center [1014, 219] width 255 height 278
click at [19, 120] on div at bounding box center [26, 110] width 19 height 48
